Goal: Task Accomplishment & Management: Use online tool/utility

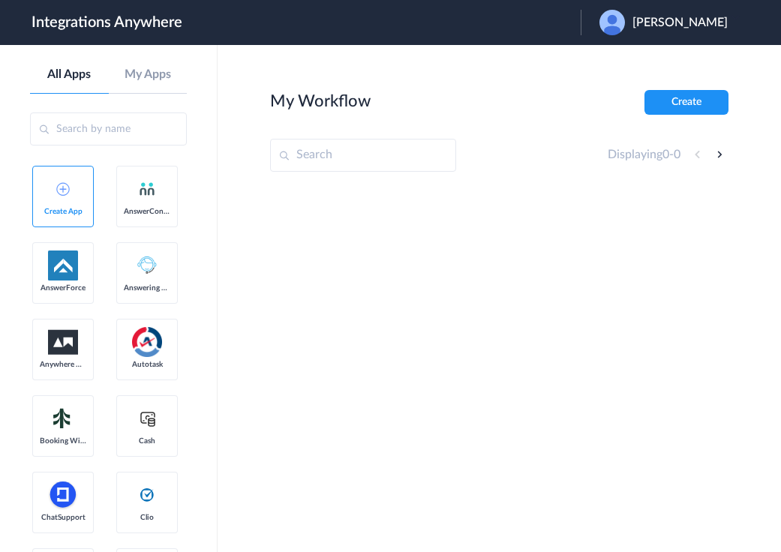
click at [653, 23] on span "[PERSON_NAME]" at bounding box center [679, 23] width 95 height 14
click at [635, 63] on li "Logout" at bounding box center [662, 61] width 162 height 28
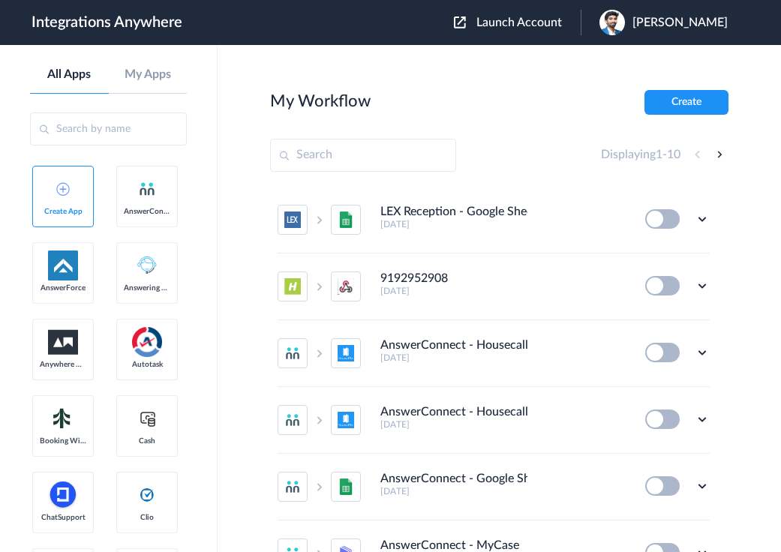
click at [531, 20] on span "Launch Account" at bounding box center [519, 23] width 86 height 12
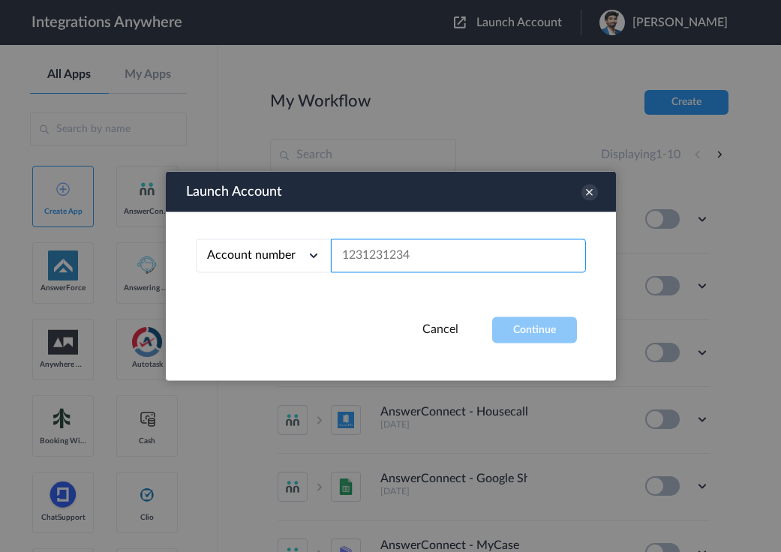
click at [400, 249] on input "text" at bounding box center [458, 256] width 255 height 34
paste input "9106378658"
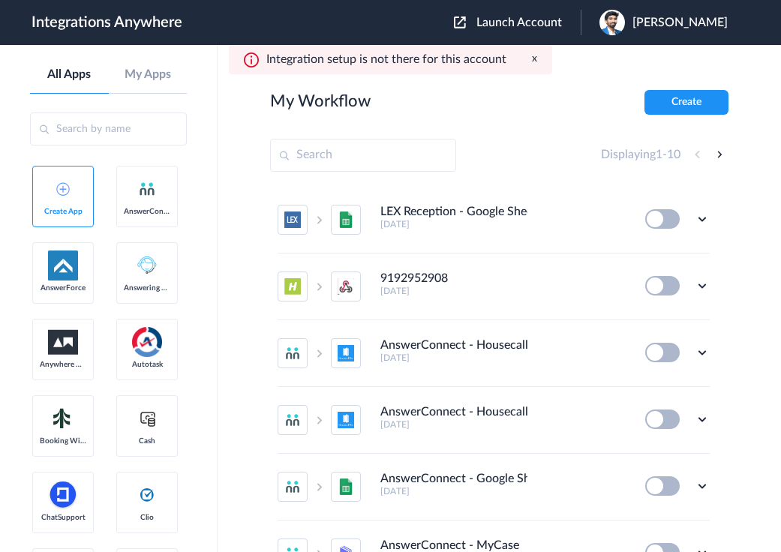
click at [530, 26] on span "Launch Account" at bounding box center [519, 23] width 86 height 12
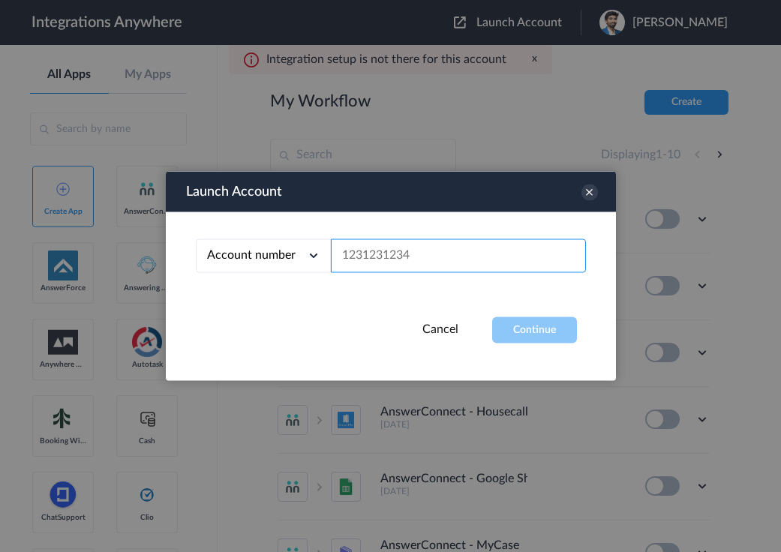
click at [347, 263] on input "text" at bounding box center [458, 256] width 255 height 34
paste input "9106378658"
type input "9106378658"
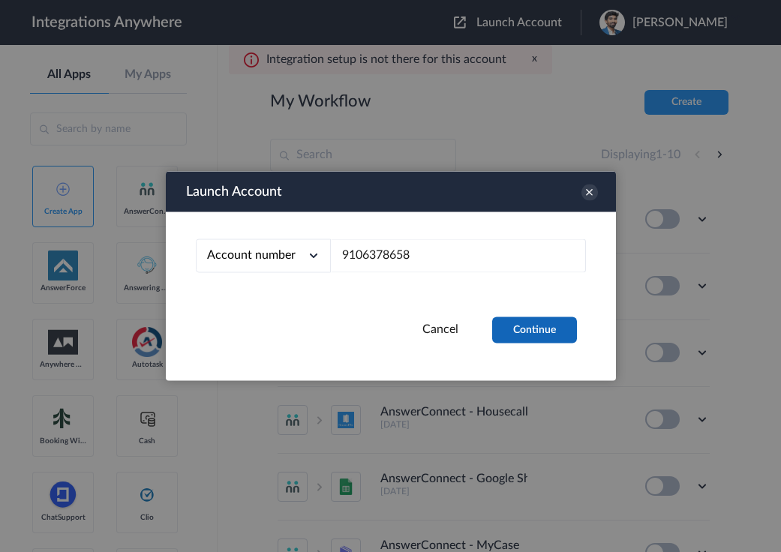
click at [506, 336] on button "Continue" at bounding box center [534, 330] width 85 height 26
